Goal: Task Accomplishment & Management: Use online tool/utility

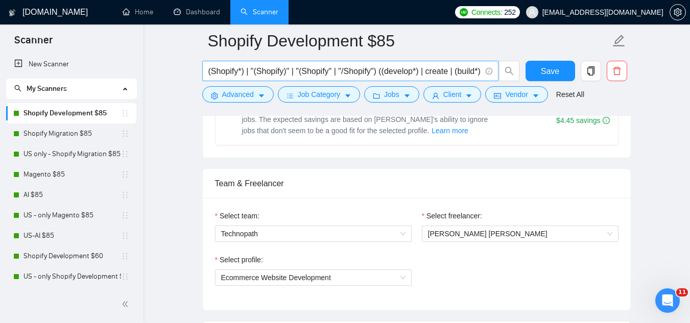
scroll to position [124, 0]
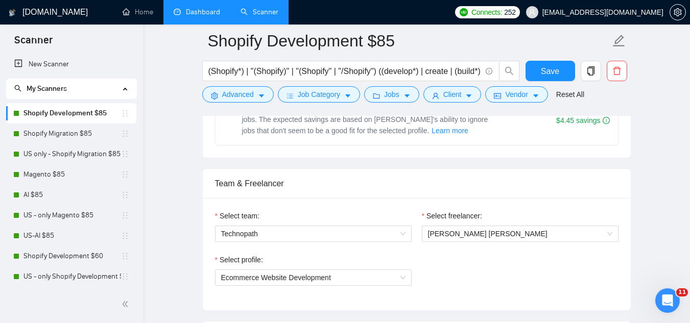
click at [203, 11] on link "Dashboard" at bounding box center [197, 12] width 46 height 9
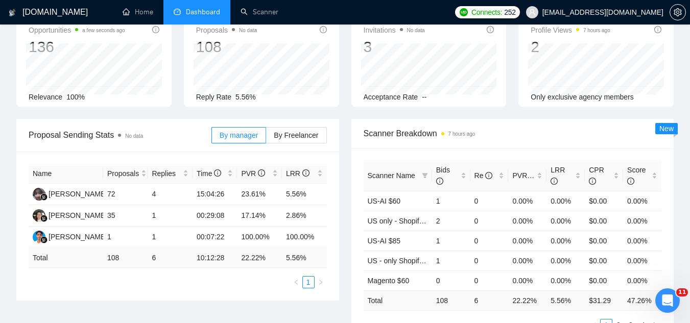
scroll to position [1, 0]
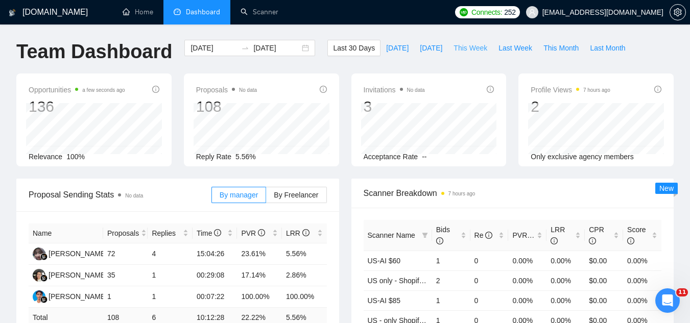
click at [468, 43] on span "This Week" at bounding box center [470, 47] width 34 height 11
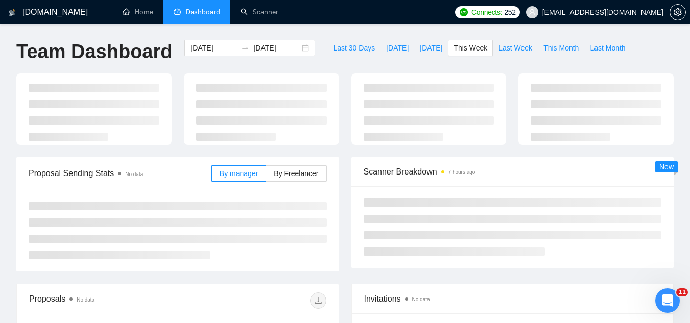
type input "[DATE]"
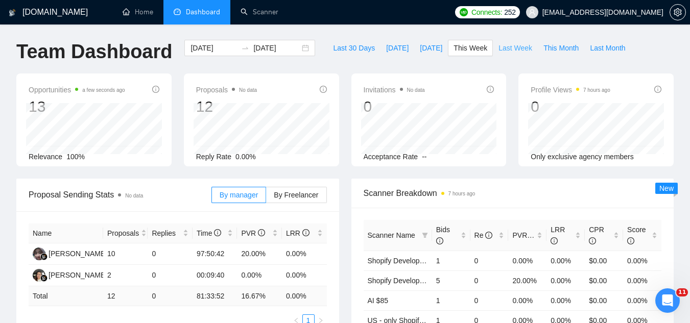
click at [498, 51] on span "Last Week" at bounding box center [515, 47] width 34 height 11
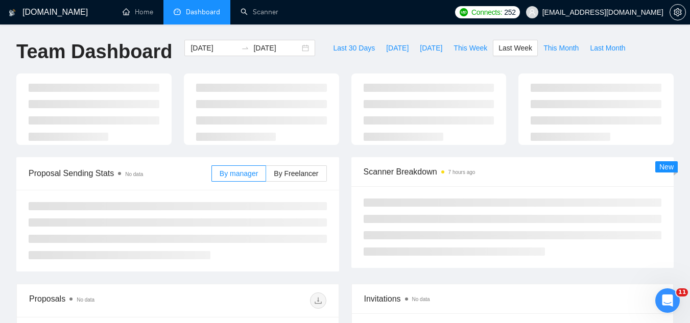
type input "[DATE]"
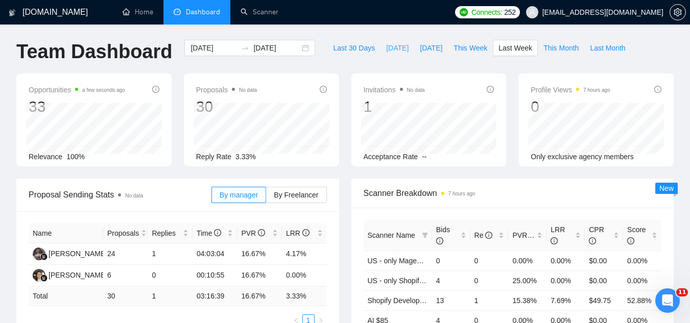
click at [386, 51] on span "[DATE]" at bounding box center [397, 47] width 22 height 11
type input "[DATE]"
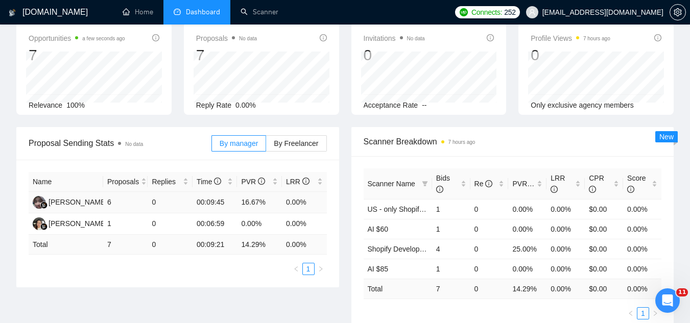
scroll to position [52, 0]
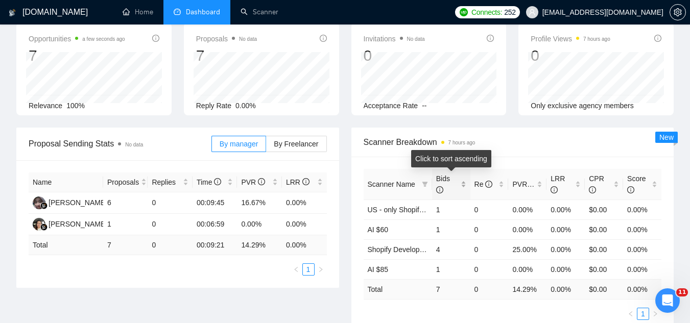
click at [466, 181] on div "Bids" at bounding box center [451, 184] width 30 height 22
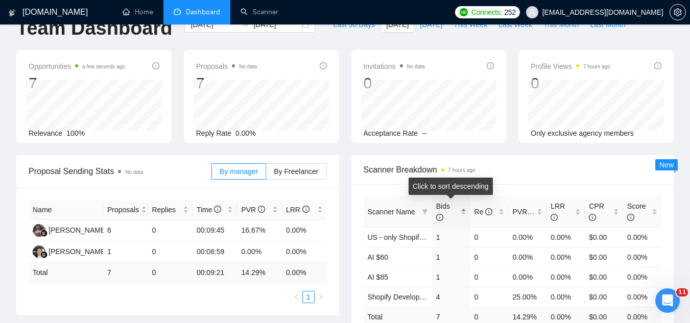
scroll to position [0, 0]
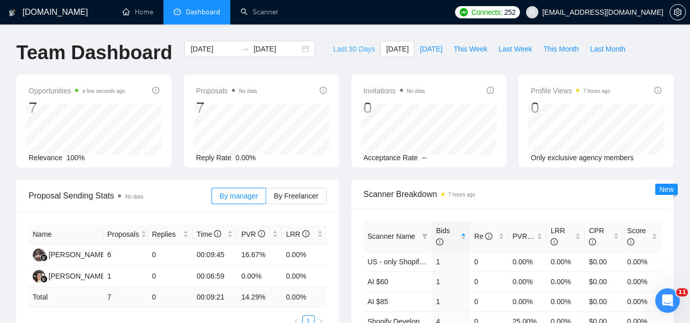
click at [350, 53] on span "Last 30 Days" at bounding box center [354, 48] width 42 height 11
type input "[DATE]"
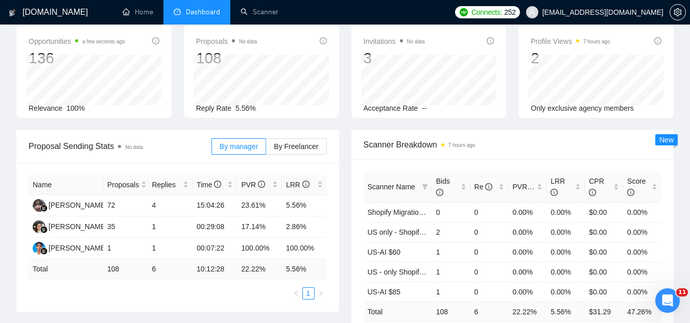
scroll to position [51, 0]
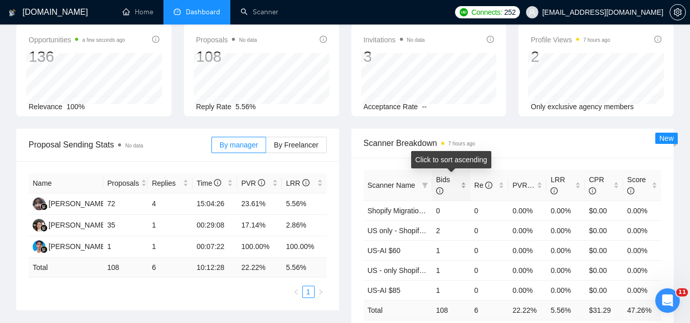
click at [462, 183] on div "Bids" at bounding box center [451, 185] width 30 height 22
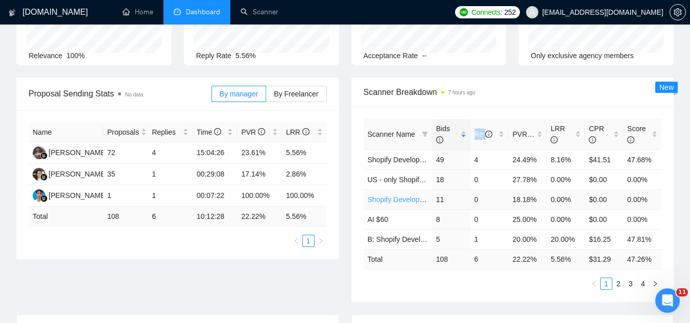
click at [401, 201] on link "Shopify Development $85" at bounding box center [408, 199] width 82 height 8
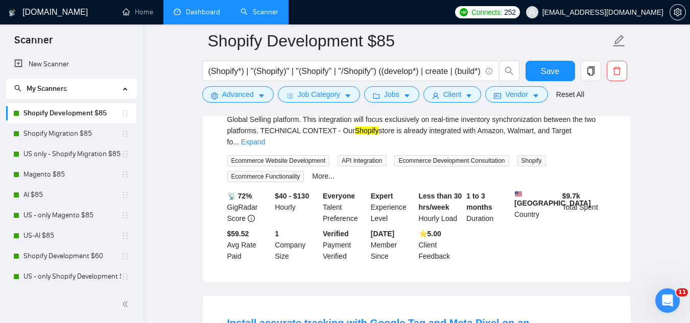
scroll to position [551, 0]
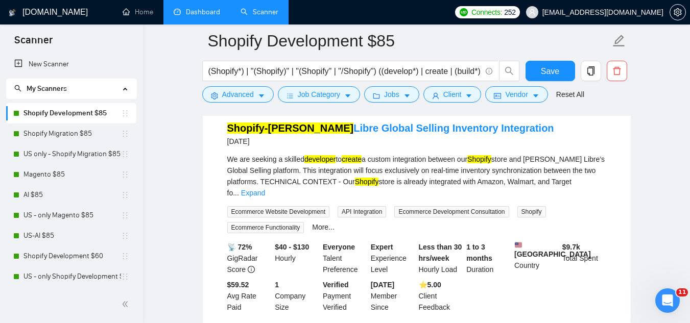
click at [219, 16] on link "Dashboard" at bounding box center [197, 12] width 46 height 9
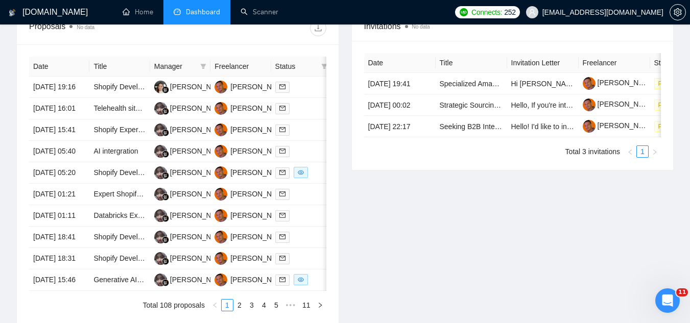
scroll to position [409, 0]
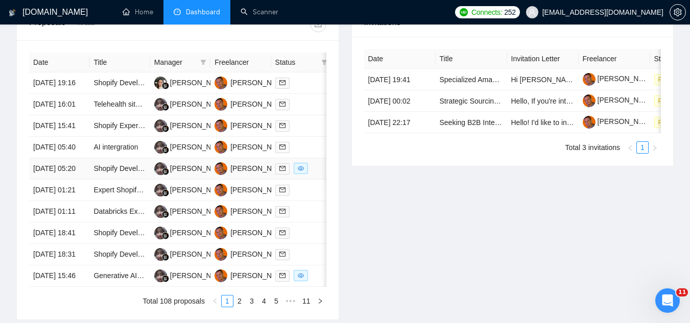
click at [122, 180] on td "Shopify Developer Needed for Site Speed Optimization" at bounding box center [119, 168] width 60 height 21
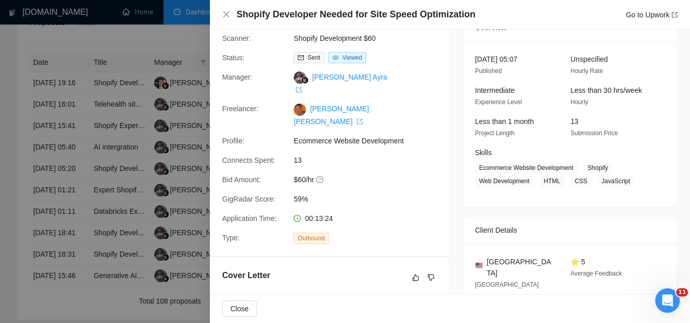
scroll to position [0, 0]
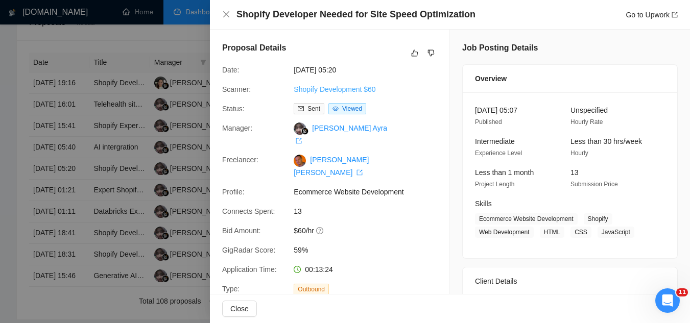
click at [358, 90] on link "Shopify Development $60" at bounding box center [334, 89] width 82 height 8
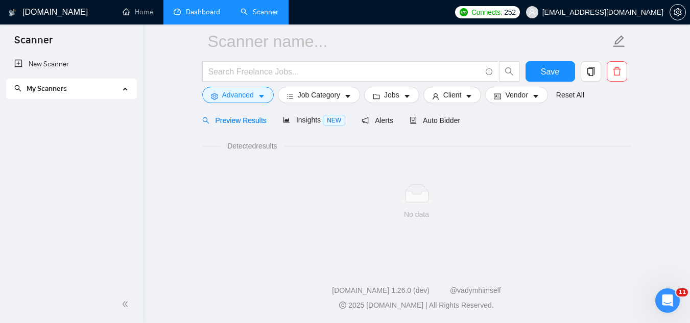
scroll to position [41, 0]
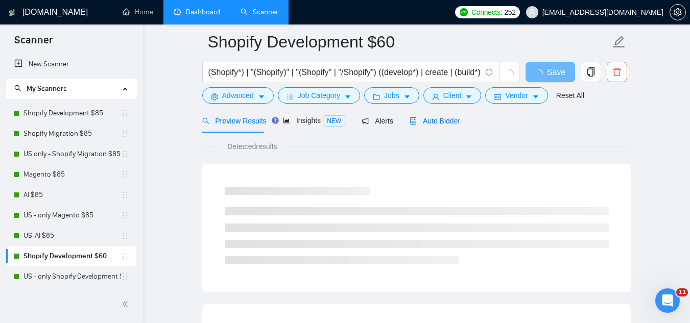
click at [422, 122] on span "Auto Bidder" at bounding box center [434, 121] width 51 height 8
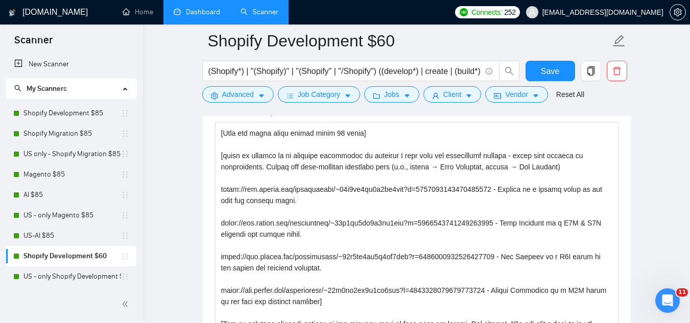
scroll to position [45, 0]
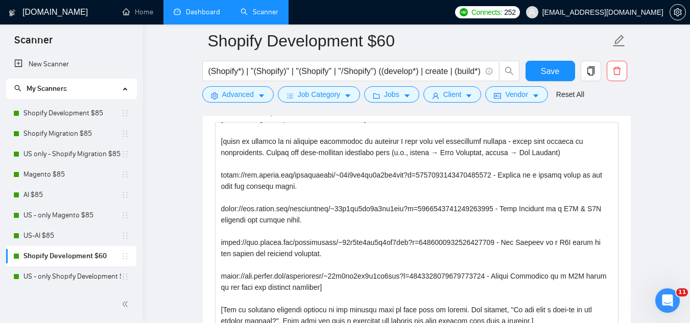
click at [219, 9] on link "Dashboard" at bounding box center [197, 12] width 46 height 9
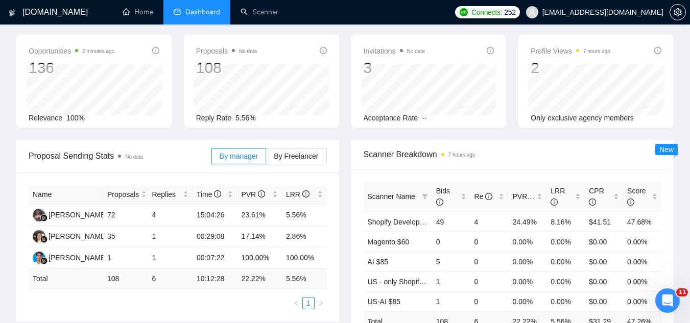
scroll to position [1, 0]
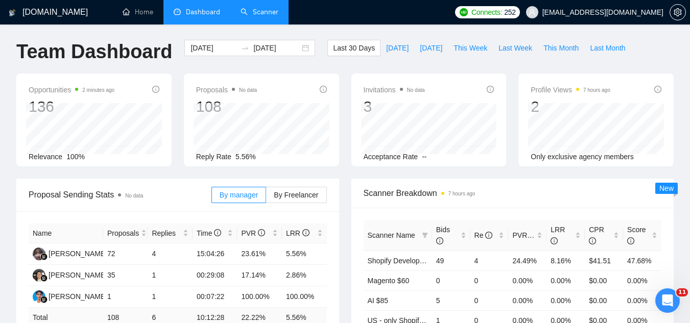
click at [274, 12] on link "Scanner" at bounding box center [259, 12] width 38 height 9
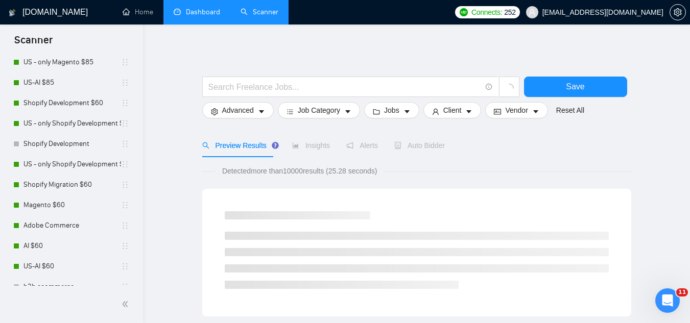
scroll to position [204, 0]
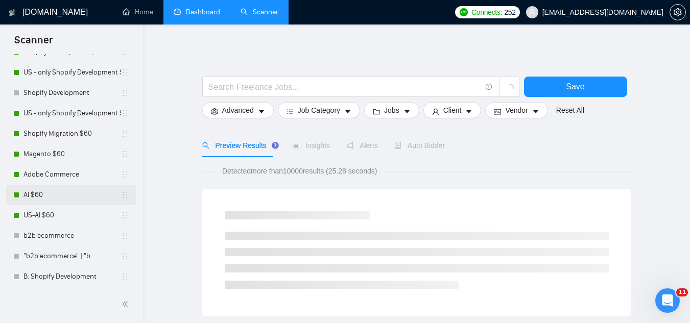
click at [80, 198] on link "AI $60" at bounding box center [71, 195] width 97 height 20
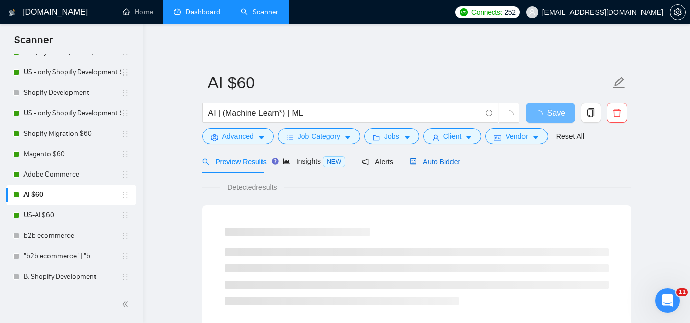
click at [427, 161] on span "Auto Bidder" at bounding box center [434, 162] width 51 height 8
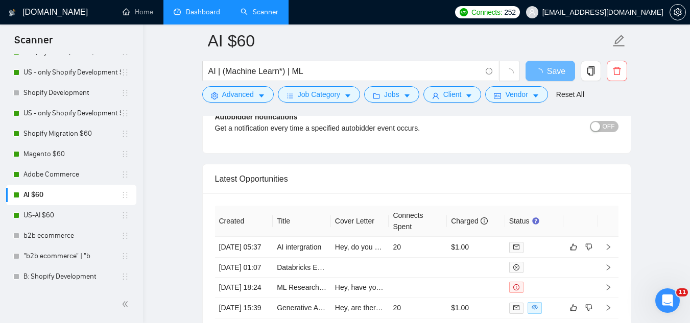
scroll to position [2501, 0]
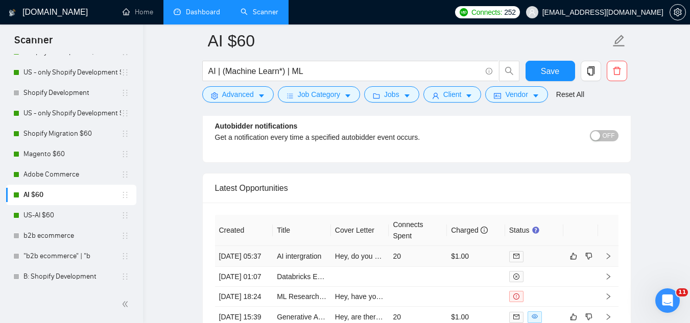
click at [337, 267] on td "Hey, do you already have a list of AI features you want to prioritize? I have d…" at bounding box center [360, 256] width 58 height 21
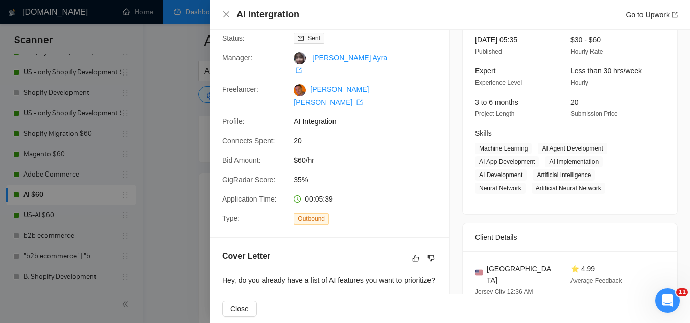
scroll to position [204, 0]
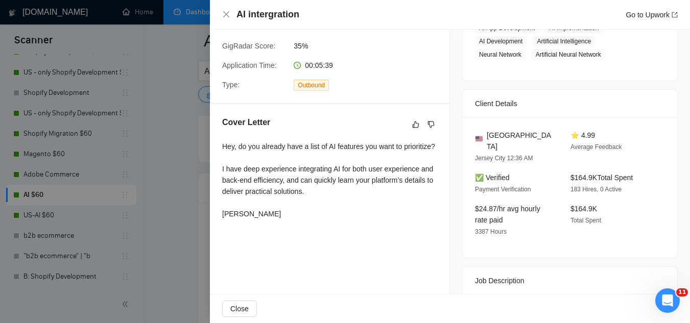
click at [197, 201] on div at bounding box center [345, 161] width 690 height 323
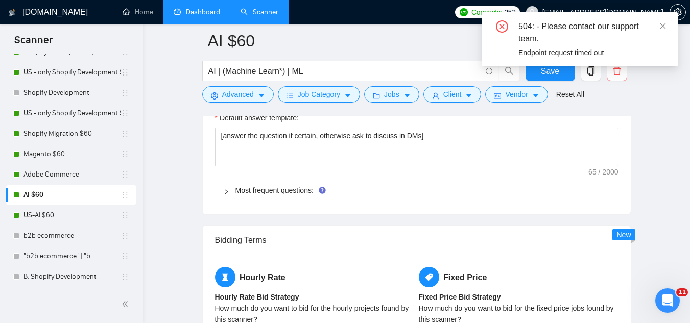
scroll to position [1174, 0]
